Goal: Transaction & Acquisition: Purchase product/service

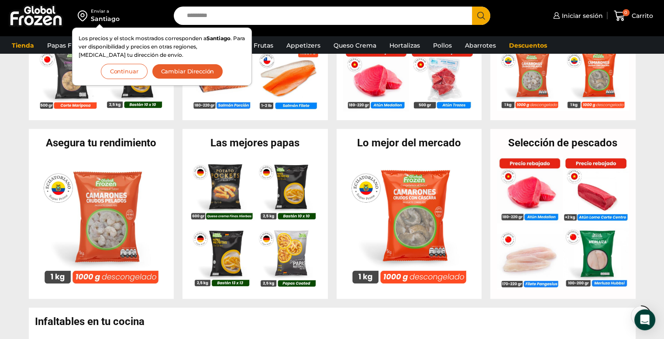
scroll to position [291, 0]
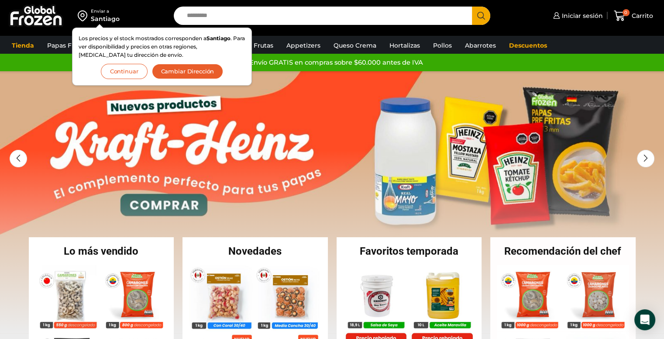
click at [137, 71] on button "Continuar" at bounding box center [124, 71] width 47 height 15
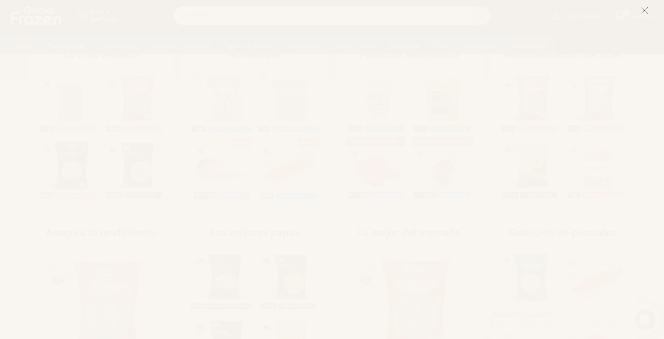
click at [642, 11] on icon at bounding box center [645, 11] width 8 height 8
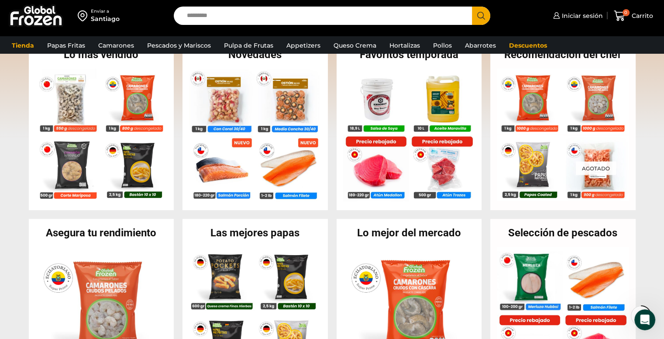
click at [336, 20] on input "Search input" at bounding box center [324, 16] width 285 height 18
click at [358, 47] on link "Queso Crema" at bounding box center [355, 45] width 52 height 17
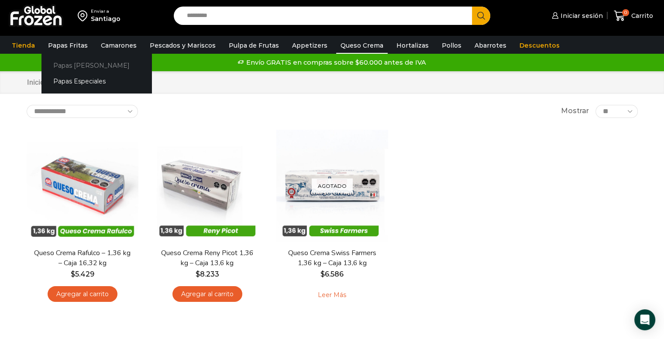
click at [68, 64] on link "Papas [PERSON_NAME]" at bounding box center [96, 65] width 110 height 16
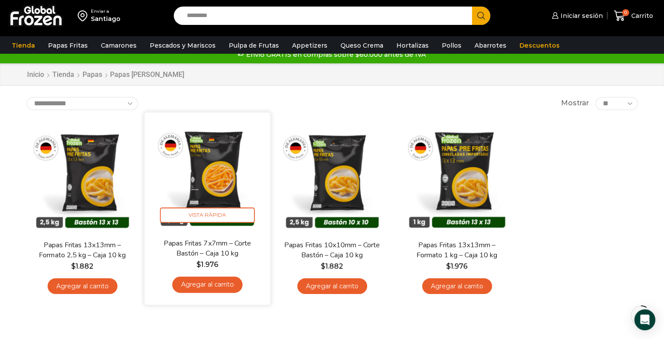
scroll to position [24, 0]
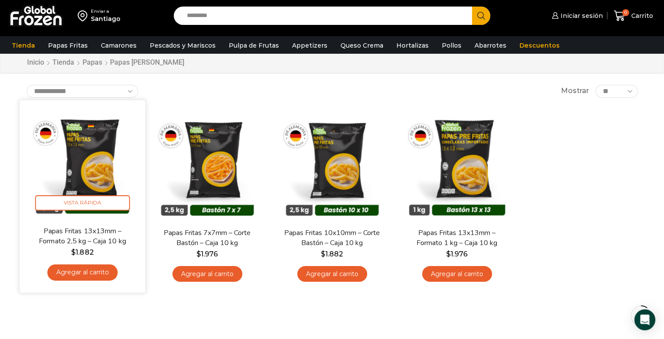
click at [91, 268] on link "Agregar al carrito" at bounding box center [82, 272] width 70 height 16
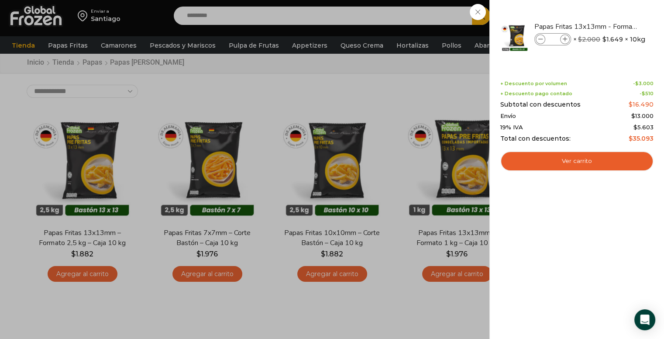
click at [611, 17] on div "1 Carrito 1 1 Shopping Cart *" at bounding box center [633, 16] width 44 height 21
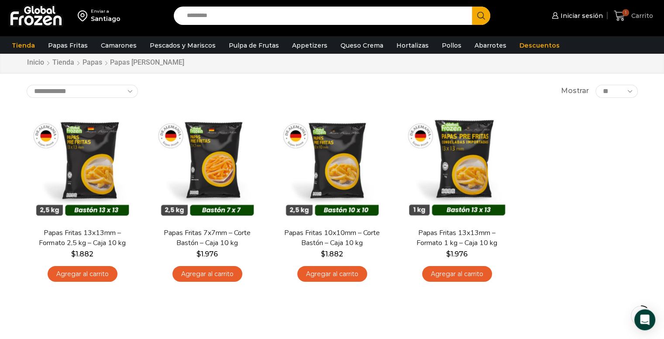
click at [614, 17] on icon at bounding box center [620, 16] width 12 height 12
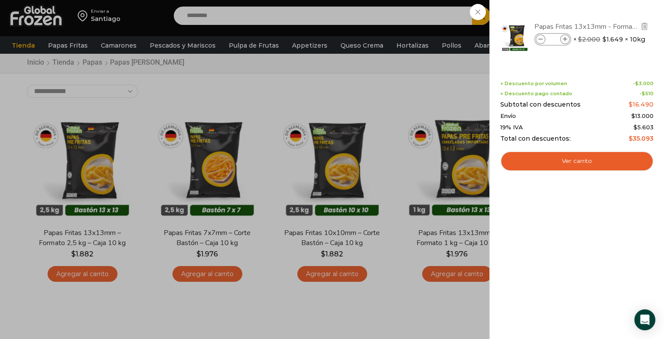
click at [636, 28] on link "Papas Fritas 13x13mm - Formato 2,5 kg - Caja 10 kg" at bounding box center [586, 27] width 104 height 10
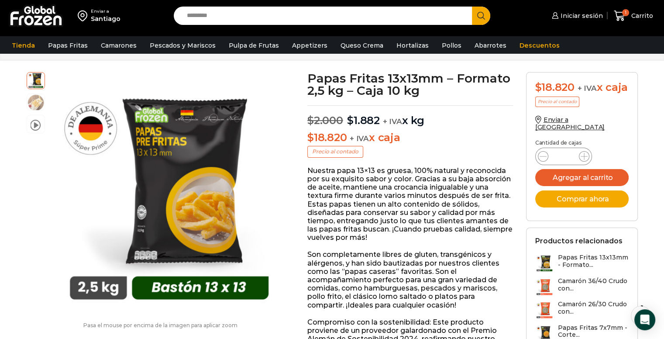
scroll to position [37, 0]
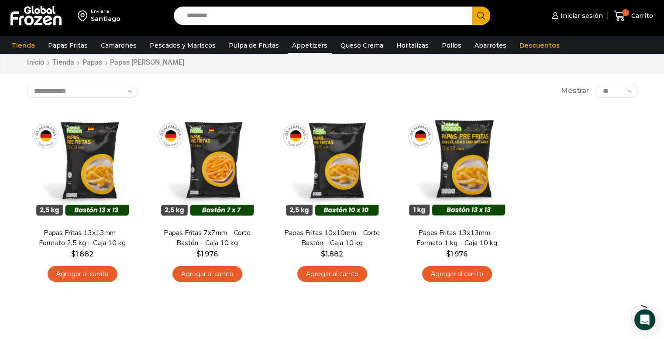
click at [296, 46] on link "Appetizers" at bounding box center [310, 45] width 44 height 17
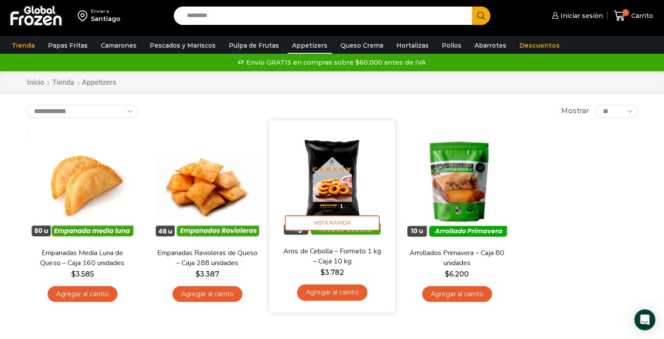
click at [319, 192] on img at bounding box center [332, 183] width 113 height 113
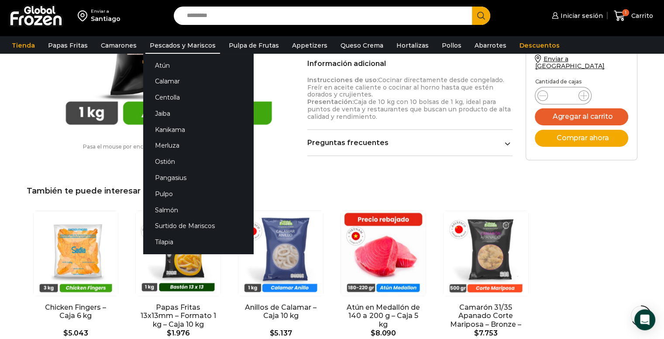
scroll to position [539, 0]
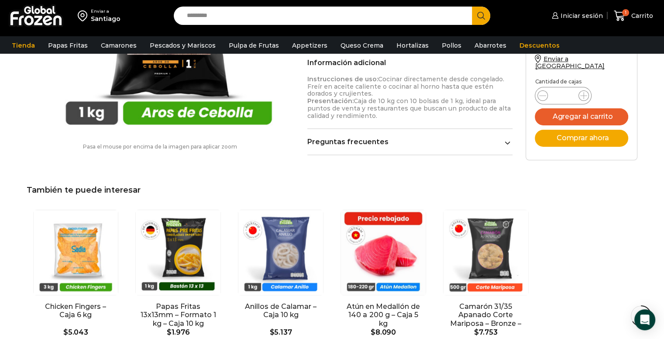
click at [33, 9] on img at bounding box center [36, 15] width 55 height 23
